Goal: Check status: Check status

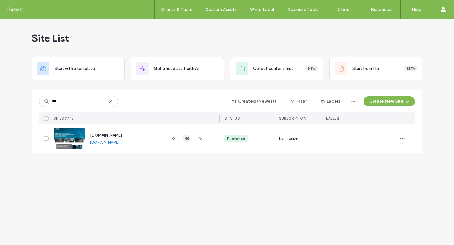
type input "***"
click at [185, 139] on icon "button" at bounding box center [186, 138] width 5 height 5
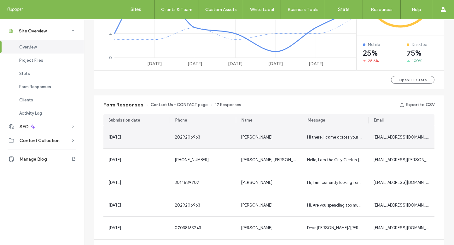
scroll to position [368, 0]
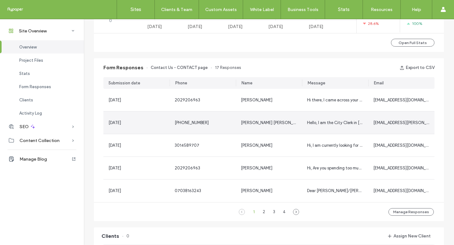
click at [217, 133] on div "[PHONE_NUMBER]" at bounding box center [203, 123] width 66 height 22
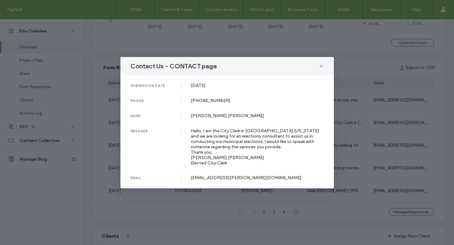
click at [374, 144] on div "Contact Us - CONTACT page submission date [DATE] phone [PHONE_NUMBER] name [PER…" at bounding box center [227, 122] width 454 height 245
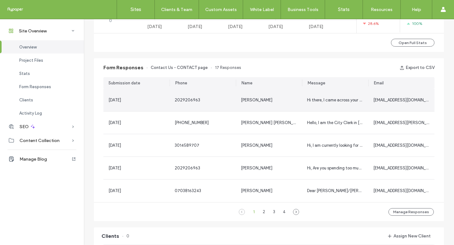
click at [290, 109] on div "[PERSON_NAME]" at bounding box center [269, 100] width 66 height 22
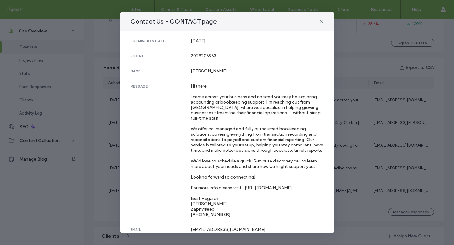
click at [433, 121] on div "Contact Us - CONTACT page submission date [DATE] phone [PHONE_NUMBER] name [PER…" at bounding box center [227, 122] width 454 height 245
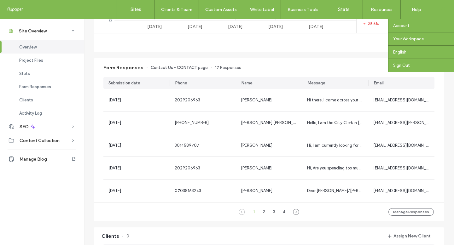
click at [441, 11] on use at bounding box center [443, 9] width 5 height 5
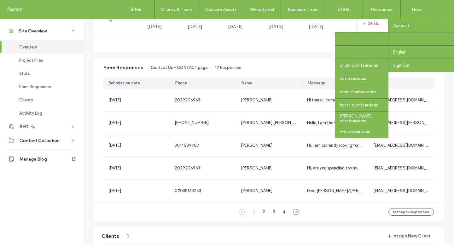
click at [361, 53] on div "[PERSON_NAME]-clientservices" at bounding box center [361, 51] width 53 height 13
